Goal: Information Seeking & Learning: Learn about a topic

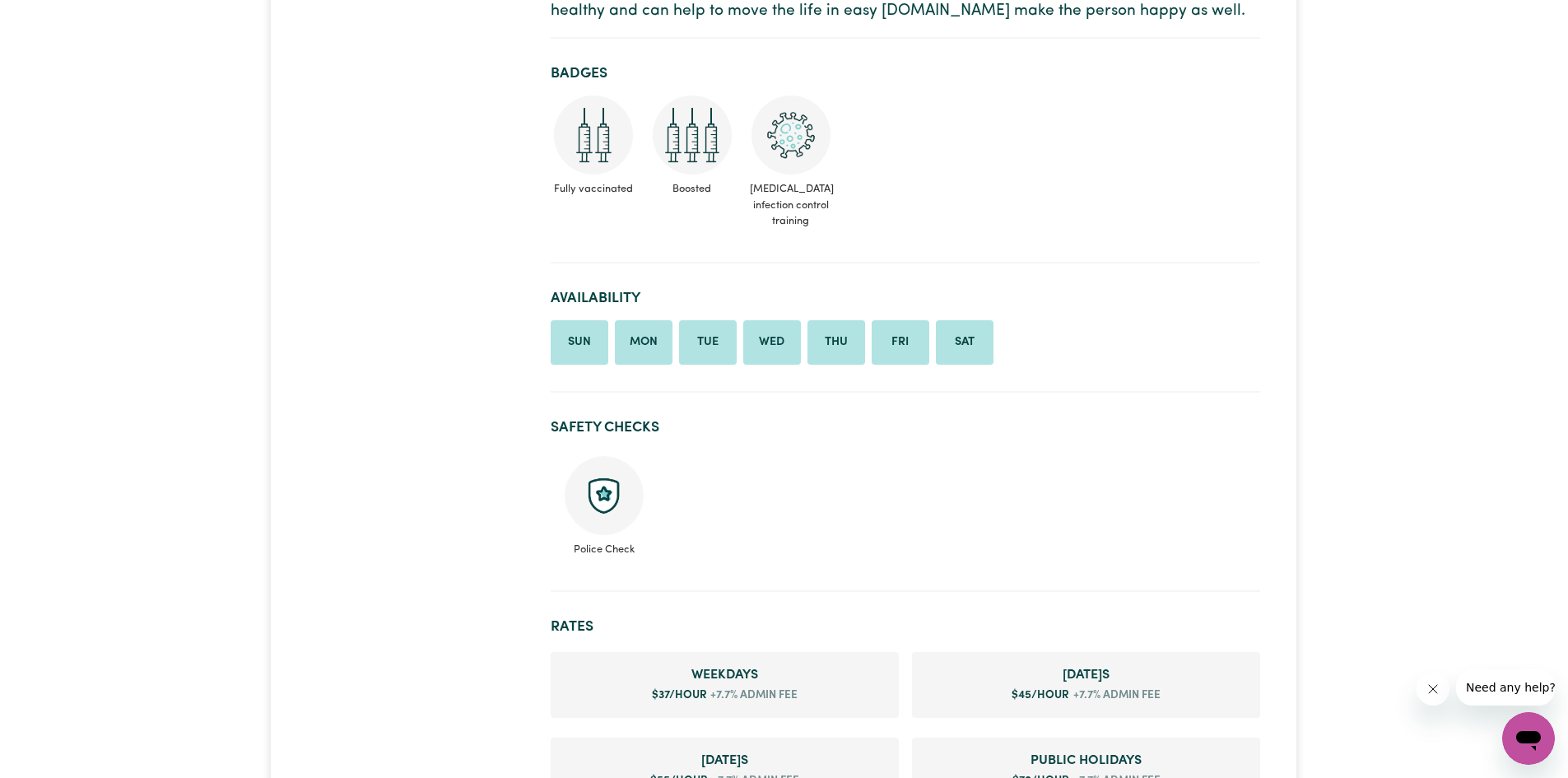
scroll to position [576, 0]
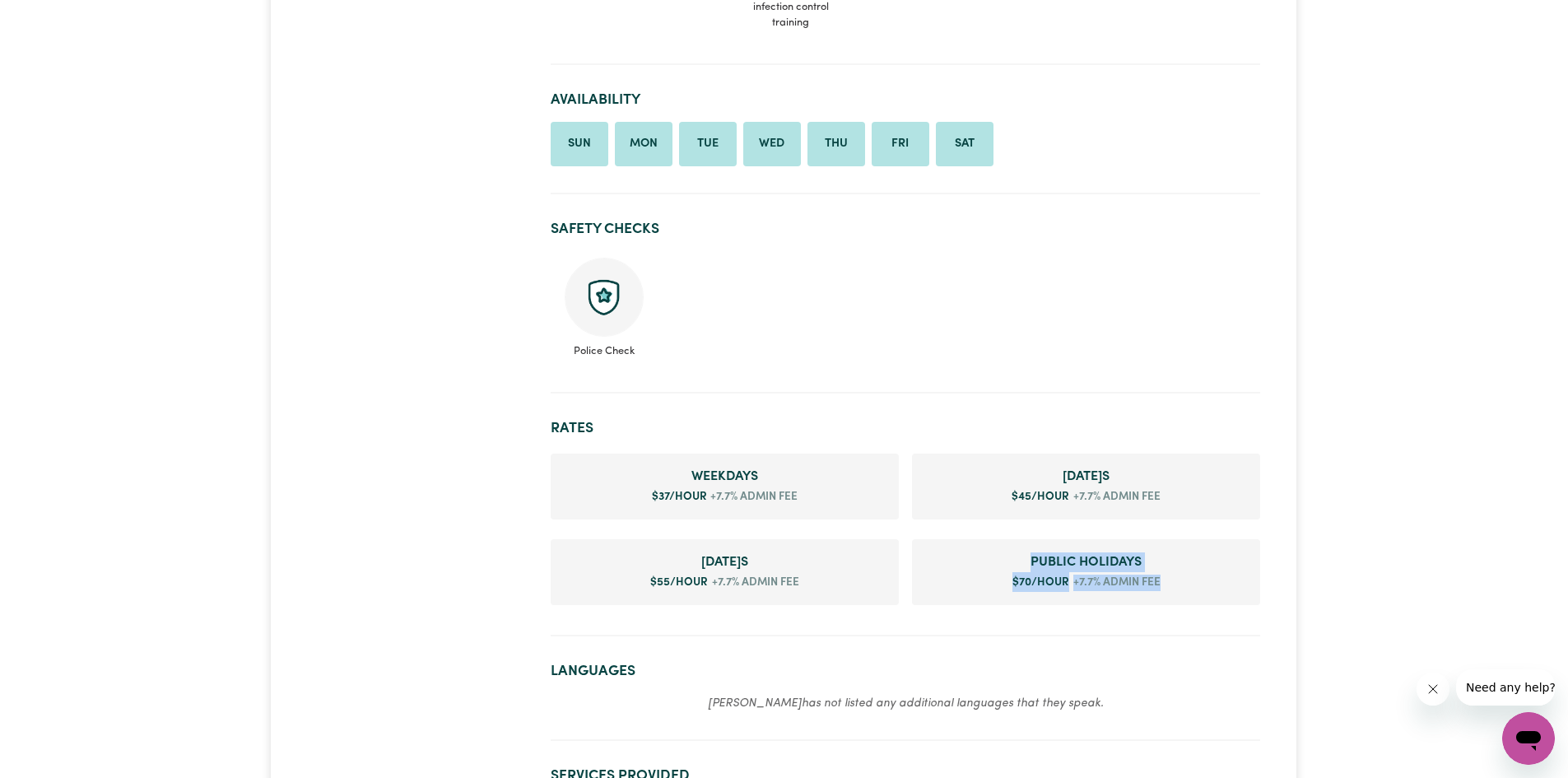
drag, startPoint x: 972, startPoint y: 569, endPoint x: 954, endPoint y: 562, distance: 19.3
click at [954, 562] on li "Public Holiday s $ 70 /hour +7.7% admin fee" at bounding box center [1086, 572] width 348 height 66
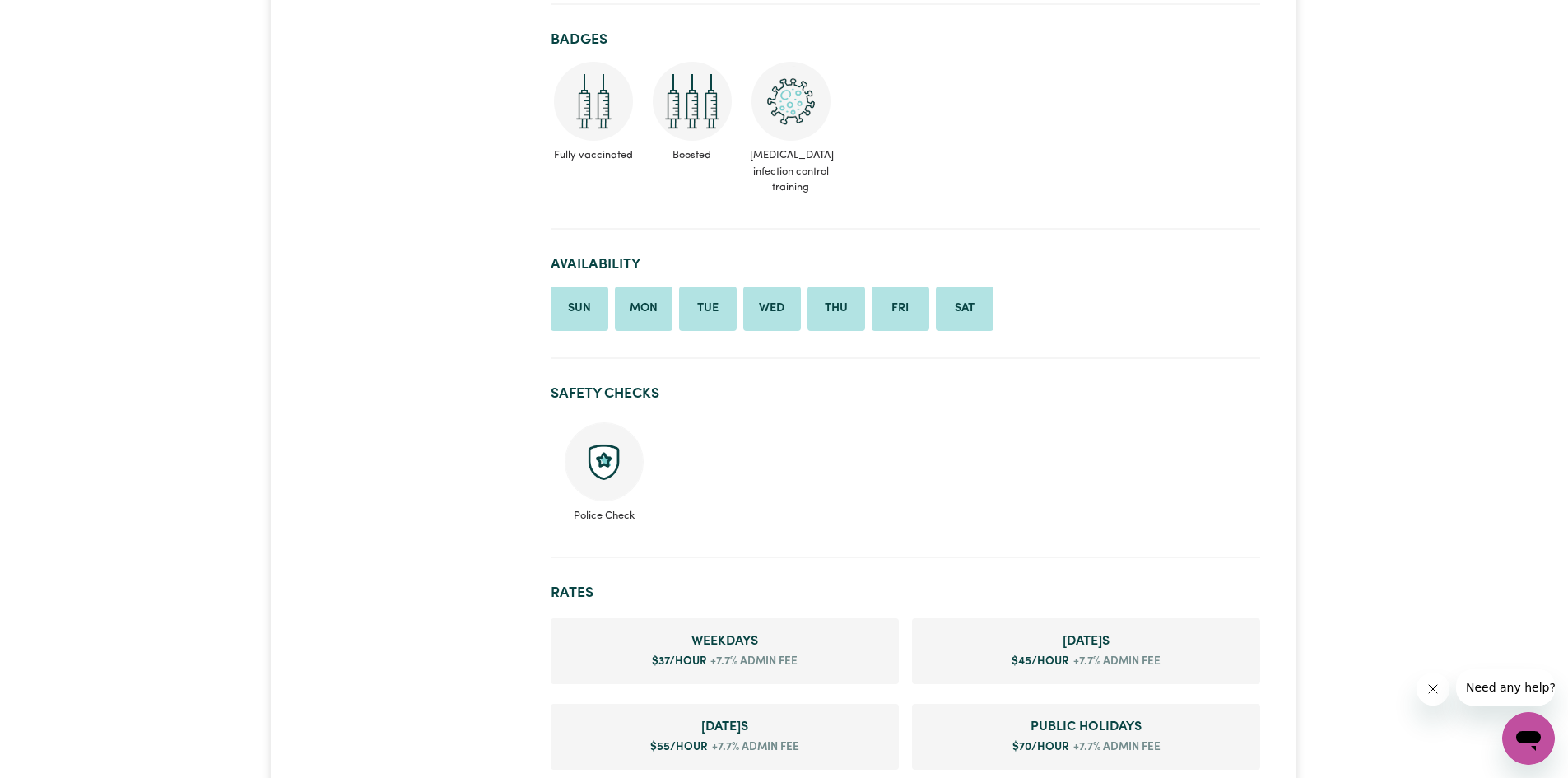
scroll to position [659, 0]
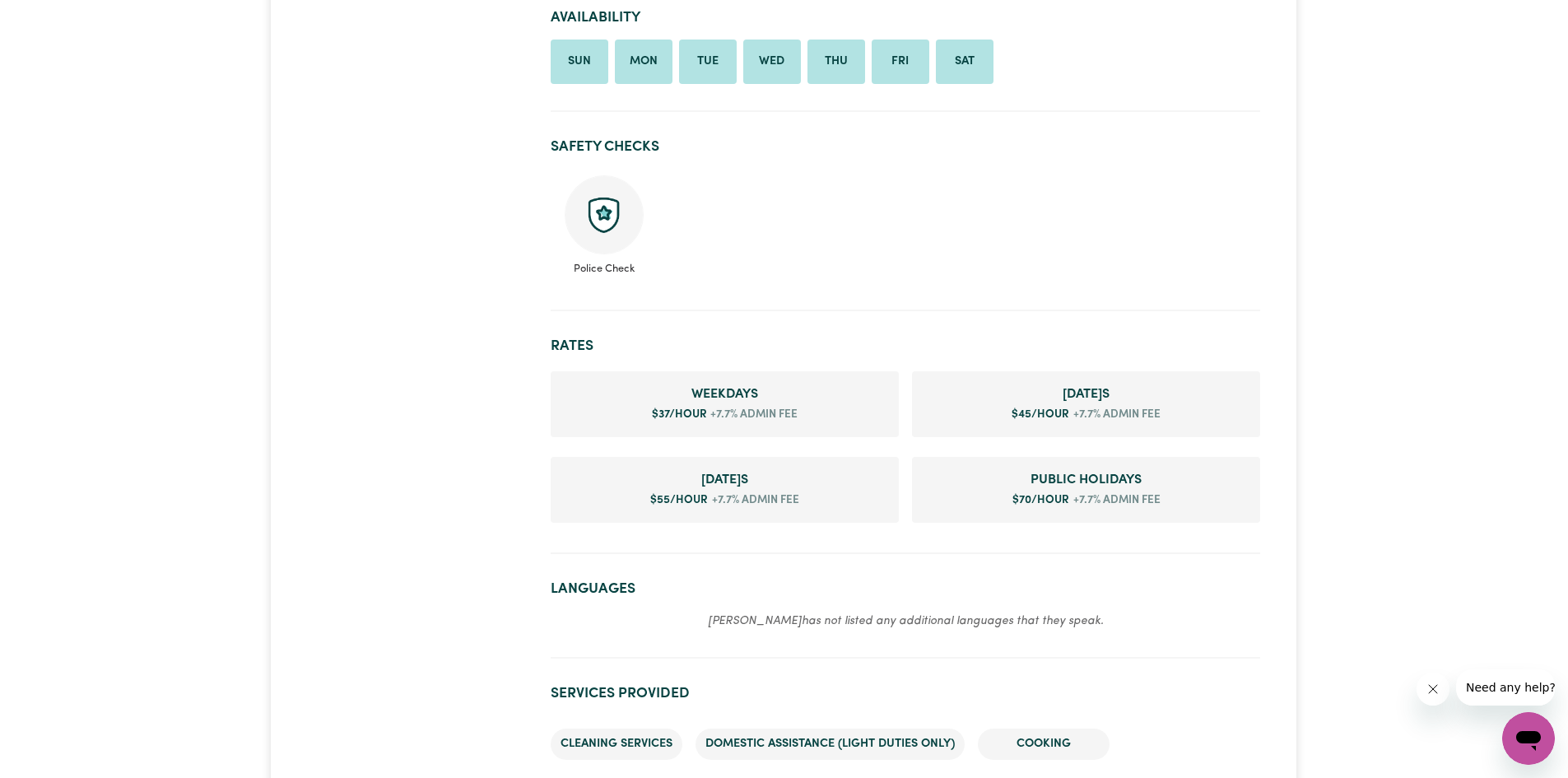
click at [1071, 504] on span "+7.7% admin fee" at bounding box center [1115, 500] width 91 height 16
click at [1060, 489] on span "Public Holiday s" at bounding box center [1086, 480] width 322 height 20
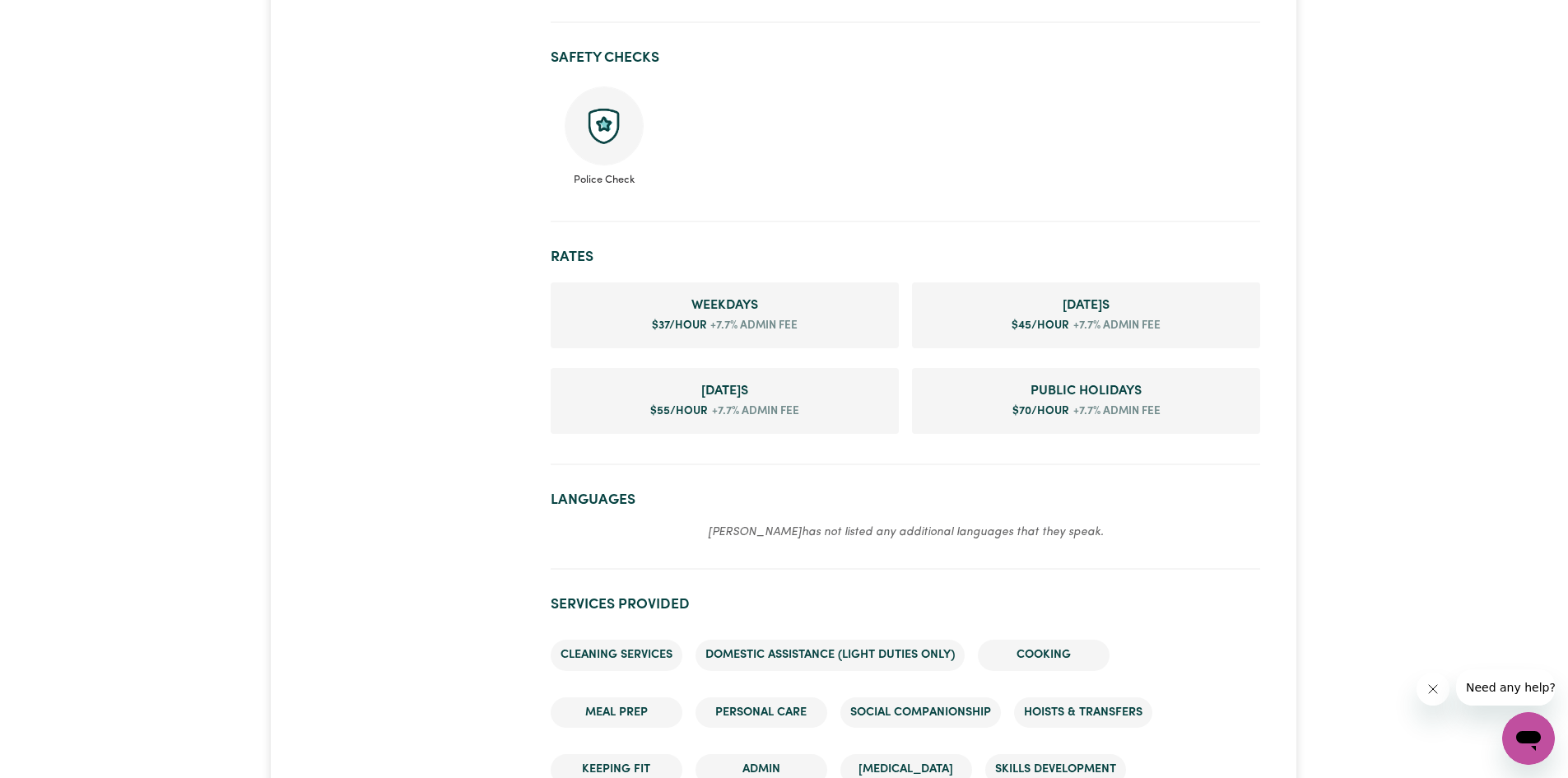
scroll to position [741, 0]
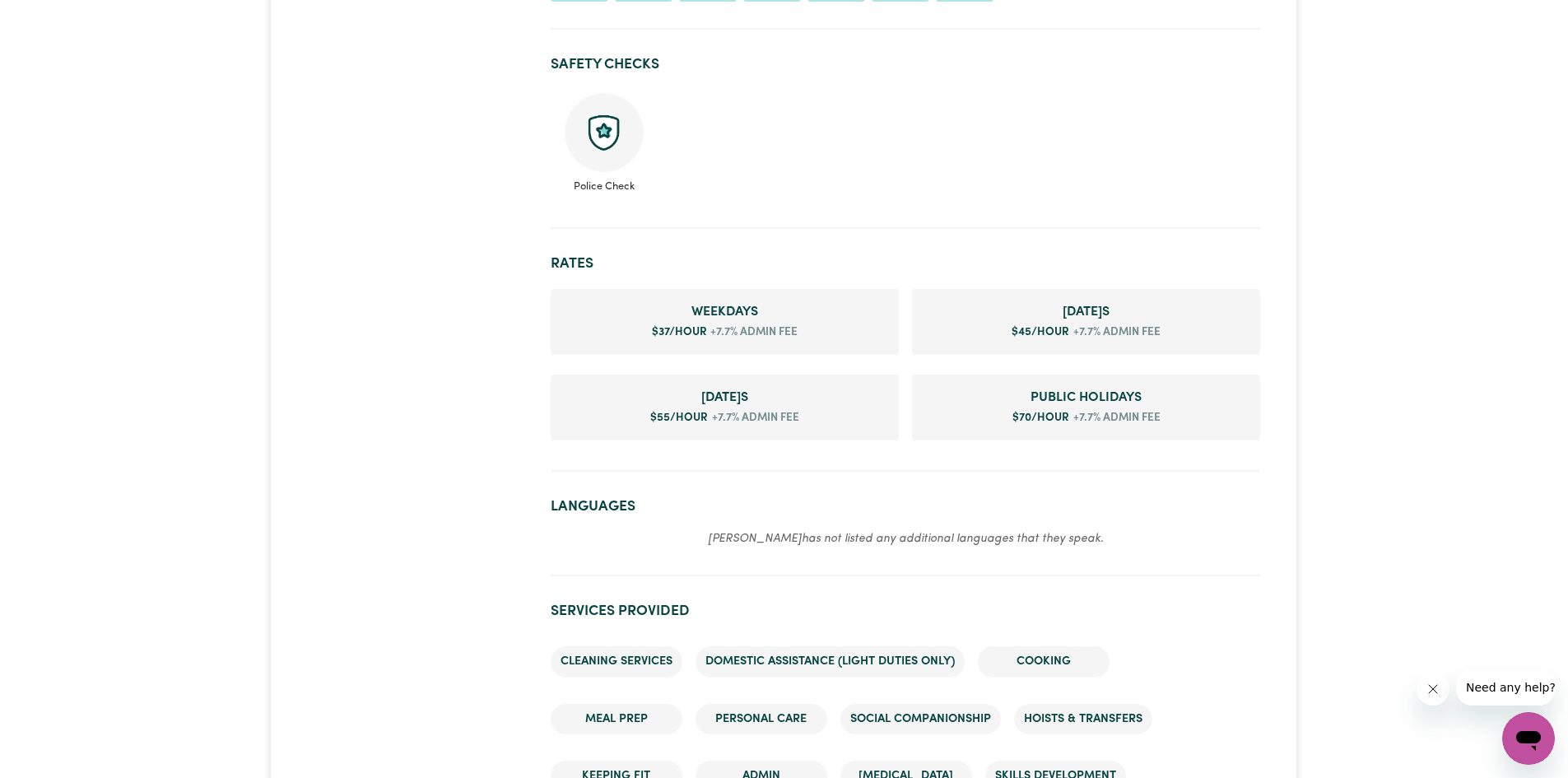
click at [1177, 425] on li "Public Holiday s $ 70 /hour +7.7% admin fee" at bounding box center [1086, 407] width 348 height 66
drag, startPoint x: 1038, startPoint y: 425, endPoint x: 942, endPoint y: 426, distance: 96.0
click at [942, 426] on li "Public Holiday s $ 70 /hour +7.7% admin fee" at bounding box center [1086, 407] width 348 height 66
